Goal: Feedback & Contribution: Submit feedback/report problem

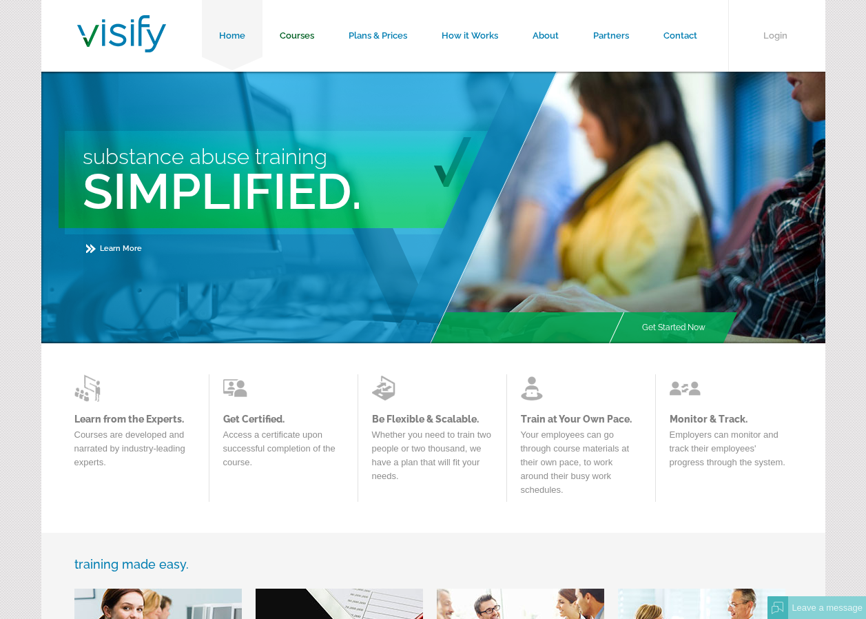
click at [304, 35] on link "Courses" at bounding box center [296, 36] width 69 height 72
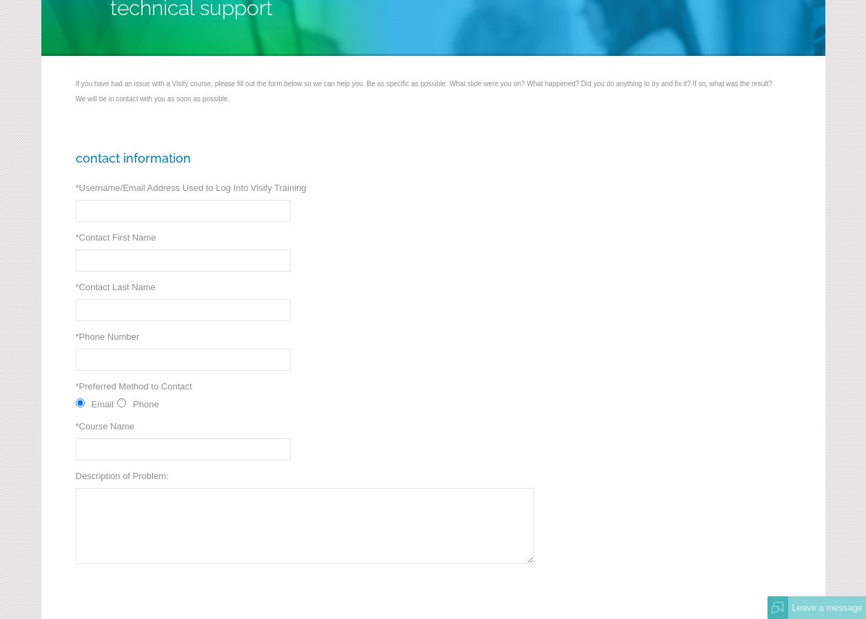
scroll to position [138, 0]
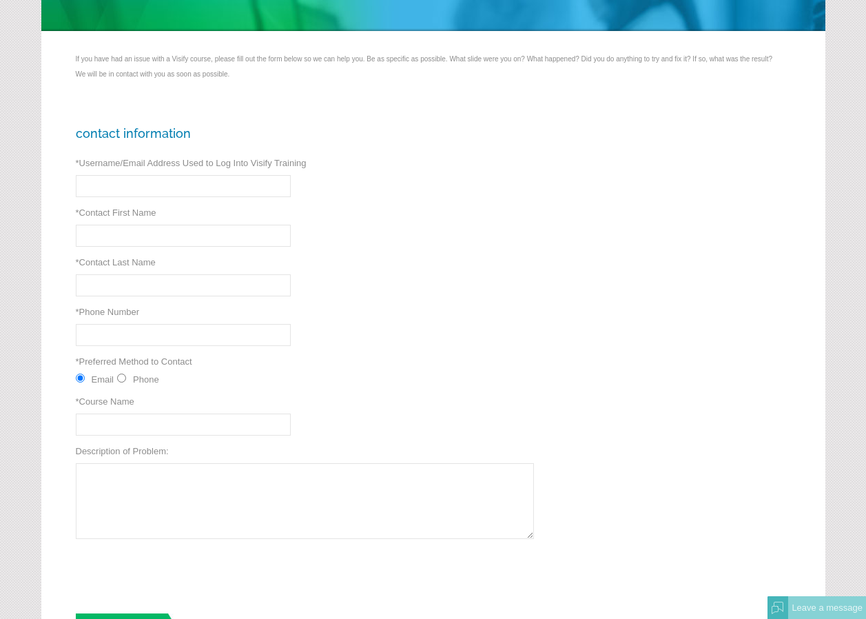
click at [97, 187] on input "* Username/Email Address Used to Log Into Visify Training" at bounding box center [183, 186] width 215 height 22
type input "lbrewer@caesars.com"
click at [99, 237] on input "* Contact First Name" at bounding box center [183, 236] width 215 height 22
type input "Leo"
type input "Brewer"
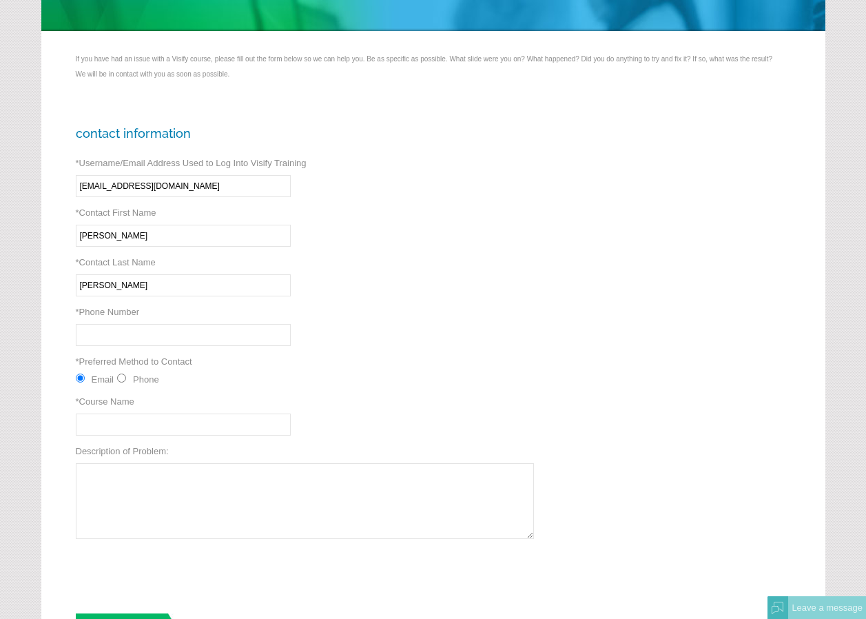
click at [105, 333] on input "* Phone Number" at bounding box center [183, 335] width 215 height 22
type input "712 329 6264"
click at [123, 377] on input "Phone" at bounding box center [121, 377] width 9 height 9
radio input "true"
click at [102, 428] on input "* Course Name" at bounding box center [183, 424] width 215 height 22
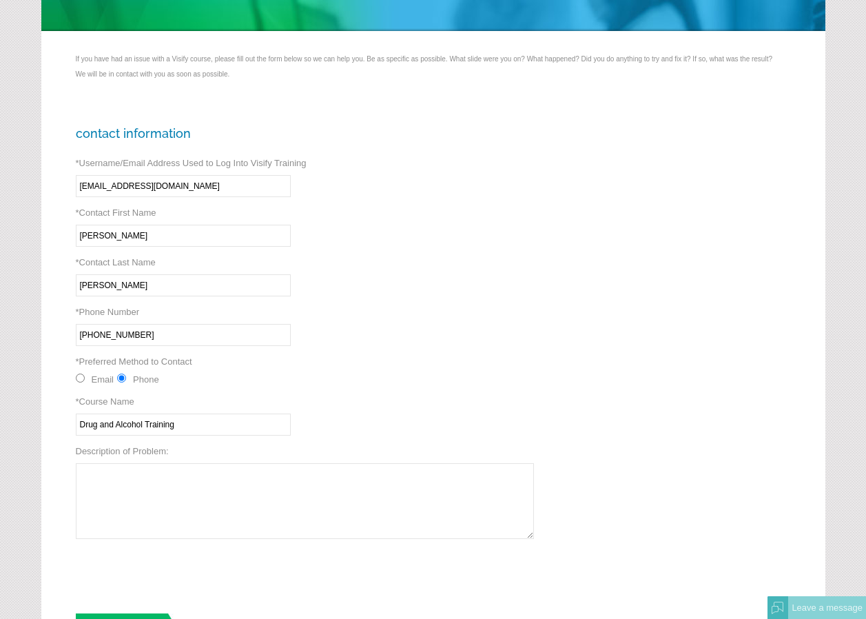
type input "Drug and Alcohol Training"
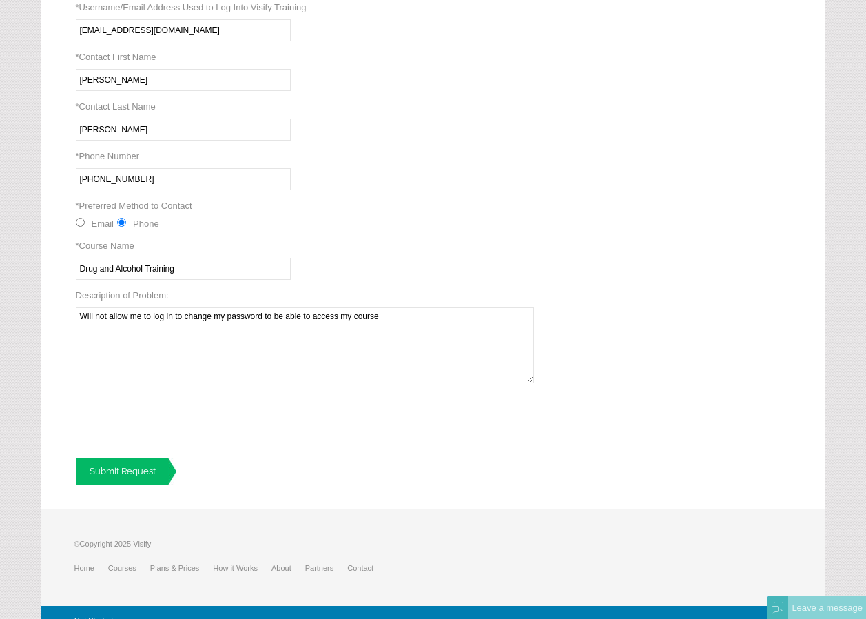
scroll to position [309, 0]
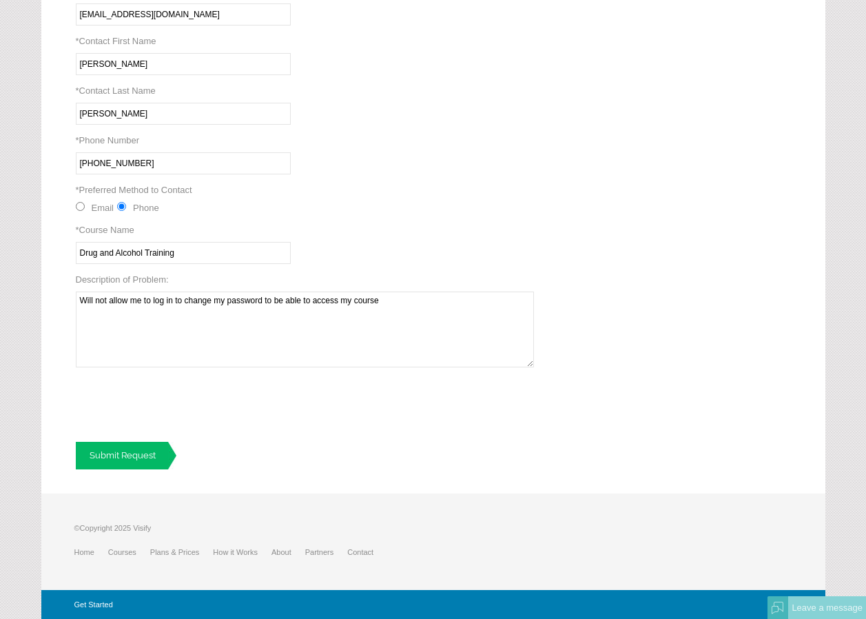
type textarea "Will not allow me to log in to change my password to be able to access my course"
click at [134, 451] on link "Submit Request" at bounding box center [126, 456] width 101 height 28
